Goal: Task Accomplishment & Management: Use online tool/utility

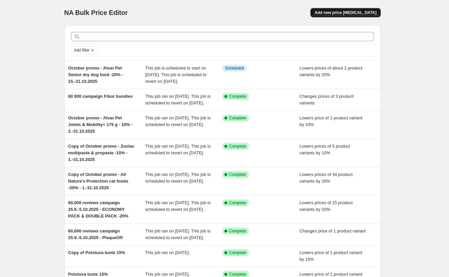
click at [345, 10] on span "Add new price change job" at bounding box center [345, 12] width 62 height 5
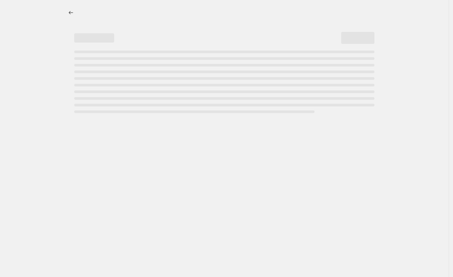
select select "percentage"
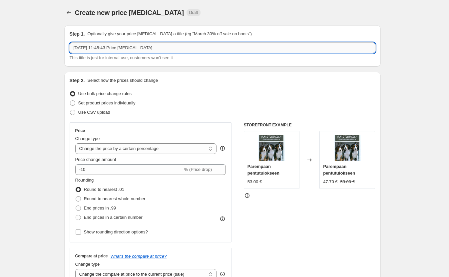
click at [128, 46] on input "3 Oct 2025, 11:45:43 Price change job" at bounding box center [223, 48] width 306 height 11
drag, startPoint x: 170, startPoint y: 48, endPoint x: 120, endPoint y: 47, distance: 49.6
click at [120, 47] on input "3 Oct 2025, 11:45:43 Price change job" at bounding box center [223, 48] width 306 height 11
type input "3 Oct 2025, 11:45:43 Ever Clean Senior"
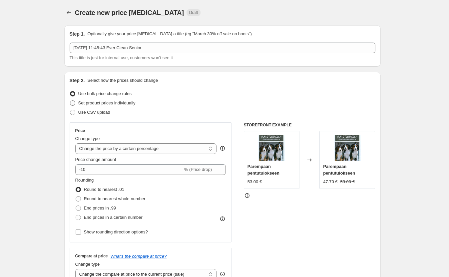
click at [124, 101] on span "Set product prices individually" at bounding box center [106, 103] width 57 height 5
click at [70, 101] on input "Set product prices individually" at bounding box center [70, 101] width 0 height 0
radio input "true"
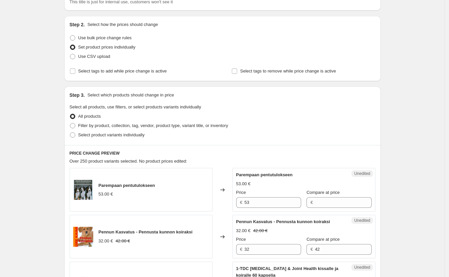
scroll to position [65, 0]
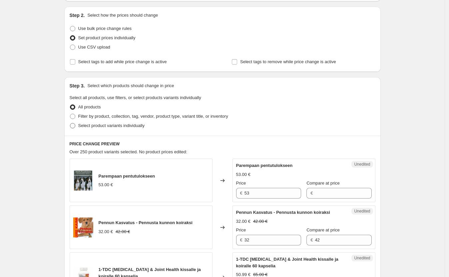
click at [125, 126] on span "Select product variants individually" at bounding box center [111, 125] width 66 height 5
click at [70, 124] on input "Select product variants individually" at bounding box center [70, 123] width 0 height 0
radio input "true"
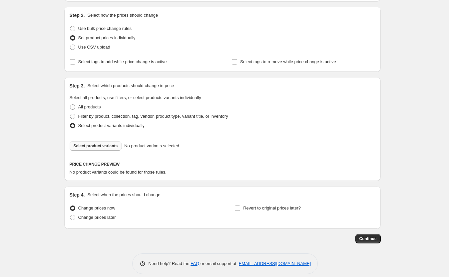
click at [103, 146] on span "Select product variants" at bounding box center [96, 145] width 44 height 5
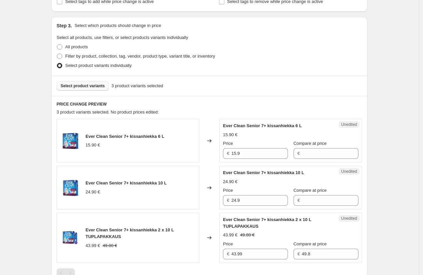
scroll to position [0, 0]
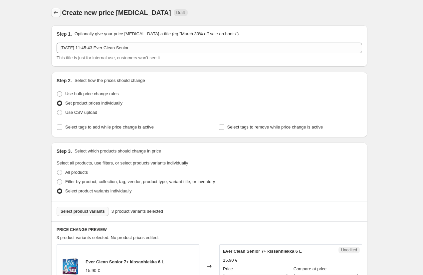
click at [59, 13] on icon "Price change jobs" at bounding box center [56, 12] width 7 height 7
